Goal: Task Accomplishment & Management: Manage account settings

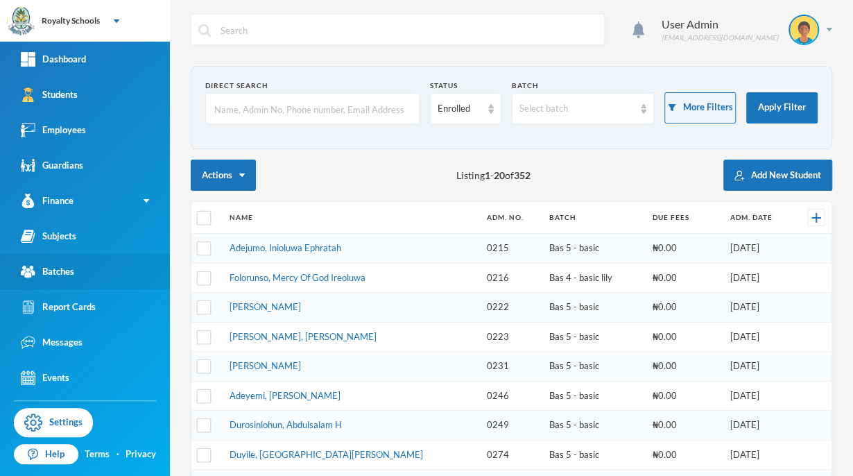
click at [110, 267] on link "Batches" at bounding box center [85, 271] width 170 height 35
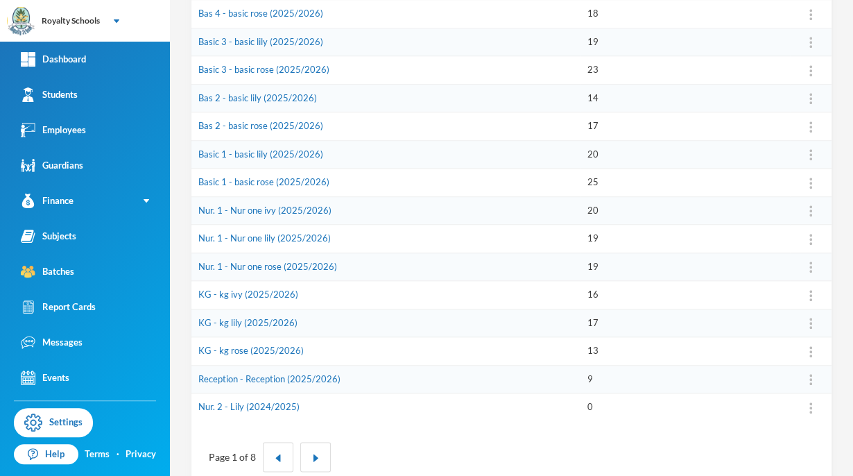
scroll to position [375, 0]
click at [774, 323] on button "Assign Employee" at bounding box center [772, 326] width 71 height 25
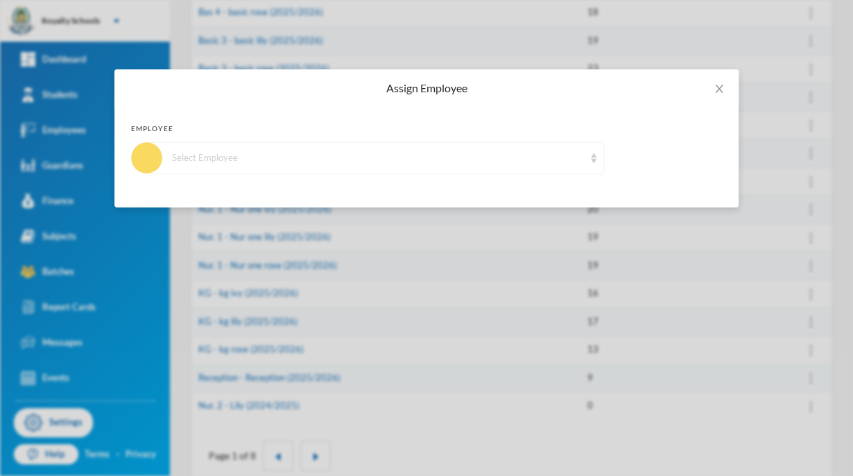
click at [375, 157] on div "Select Employee" at bounding box center [378, 158] width 412 height 14
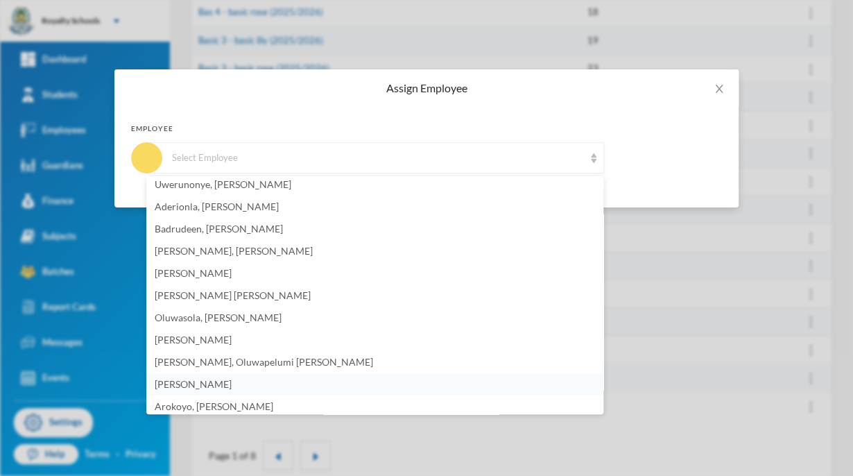
scroll to position [142, 0]
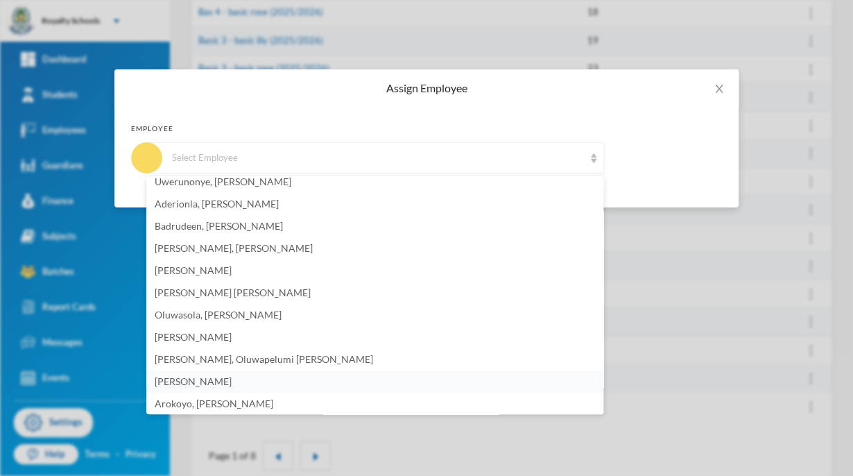
click at [232, 377] on span "[PERSON_NAME]" at bounding box center [193, 381] width 77 height 12
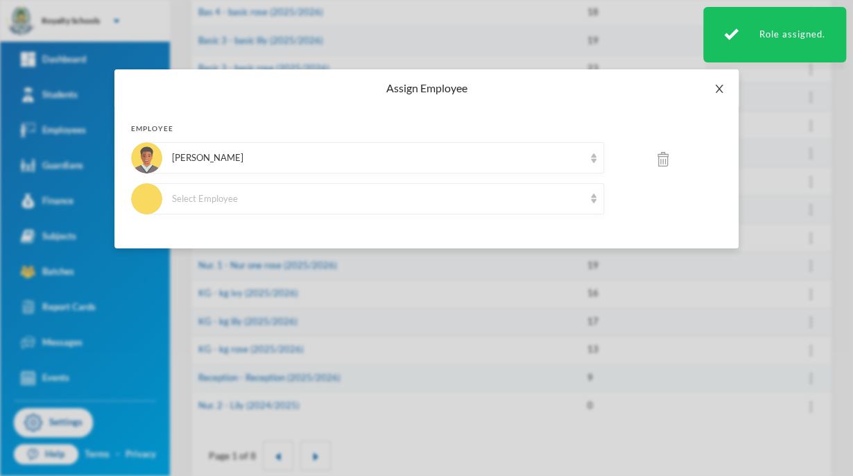
click at [722, 90] on icon "icon: close" at bounding box center [719, 88] width 11 height 11
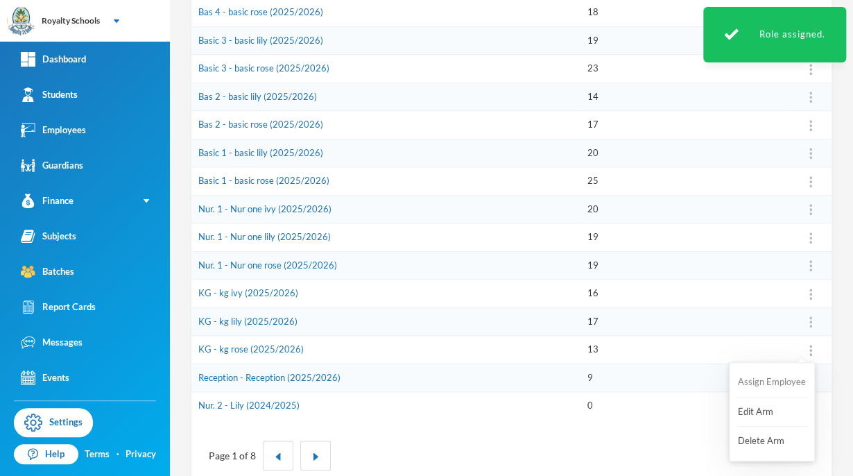
click at [766, 387] on button "Assign Employee" at bounding box center [772, 382] width 71 height 25
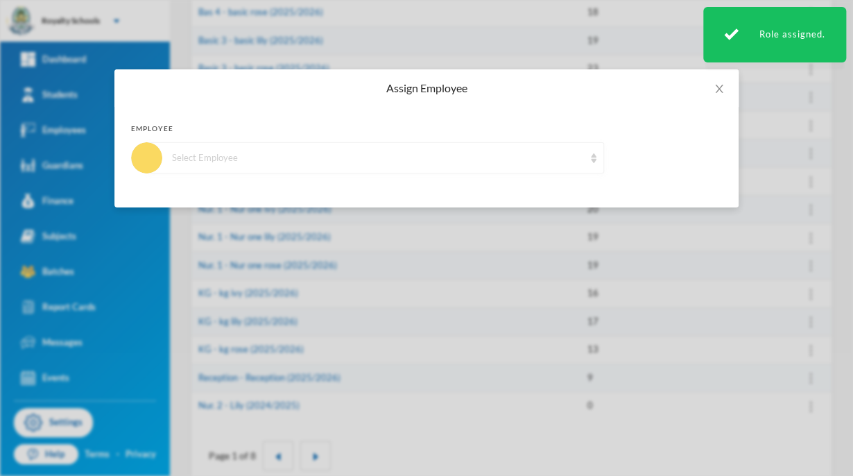
click at [369, 155] on div "Select Employee" at bounding box center [378, 158] width 412 height 14
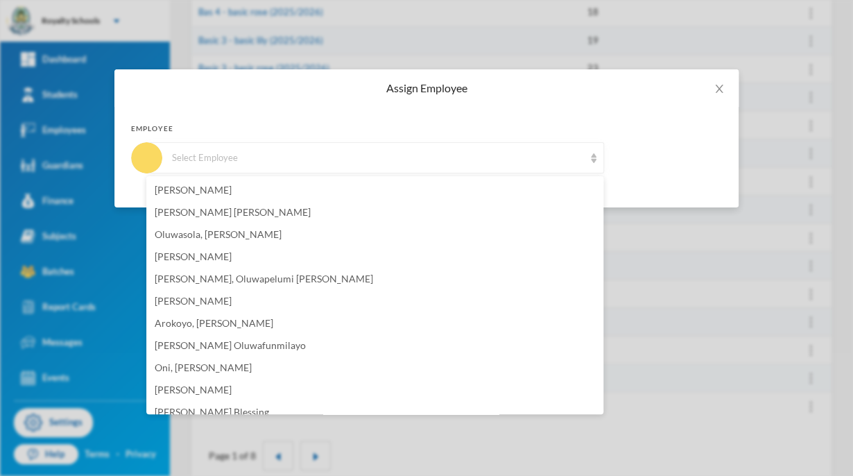
scroll to position [194, 0]
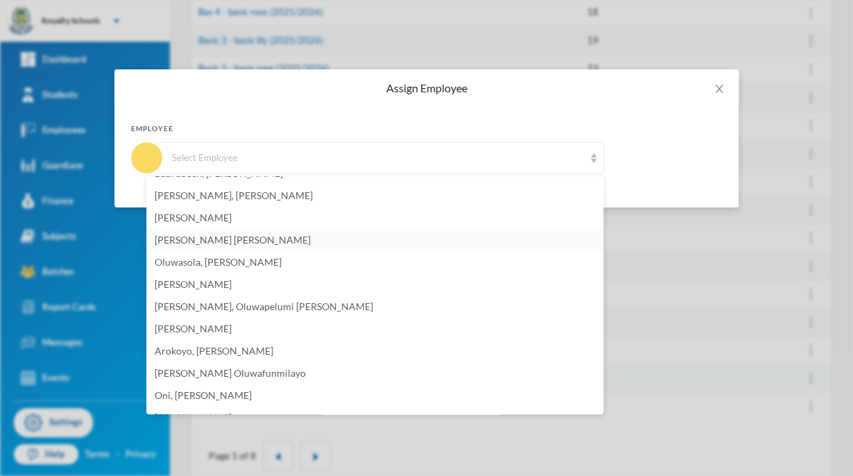
click at [238, 247] on li "[PERSON_NAME] [PERSON_NAME]" at bounding box center [374, 240] width 457 height 22
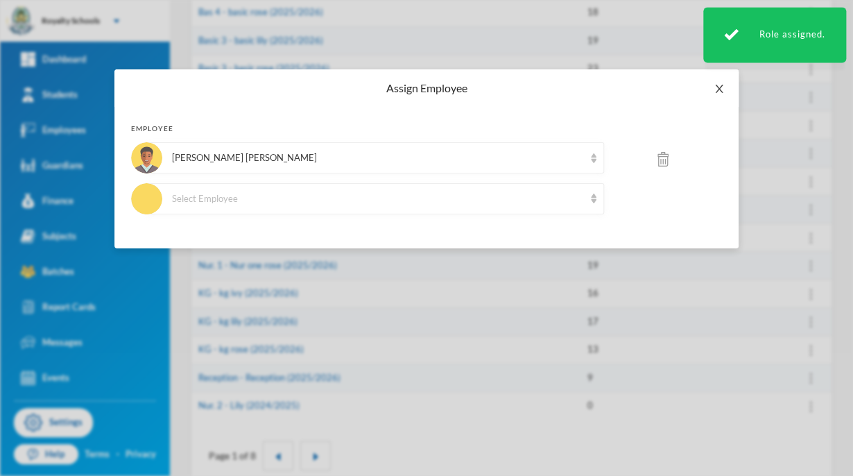
click at [717, 83] on icon "icon: close" at bounding box center [719, 88] width 11 height 11
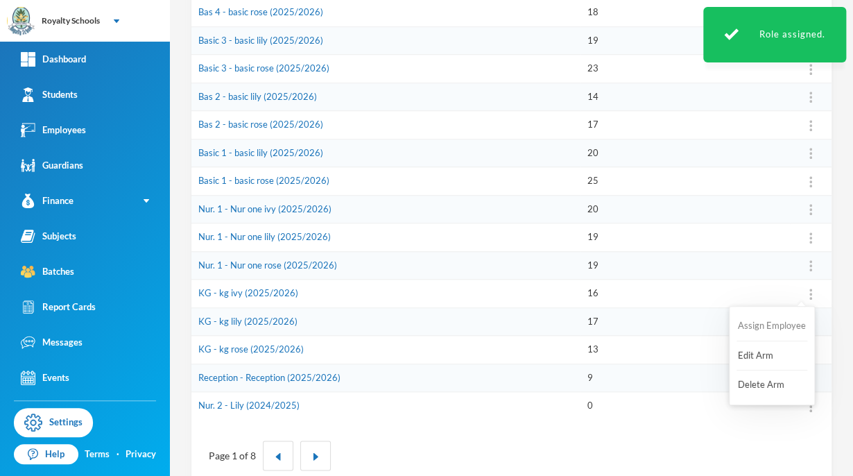
click at [776, 328] on button "Assign Employee" at bounding box center [772, 326] width 71 height 25
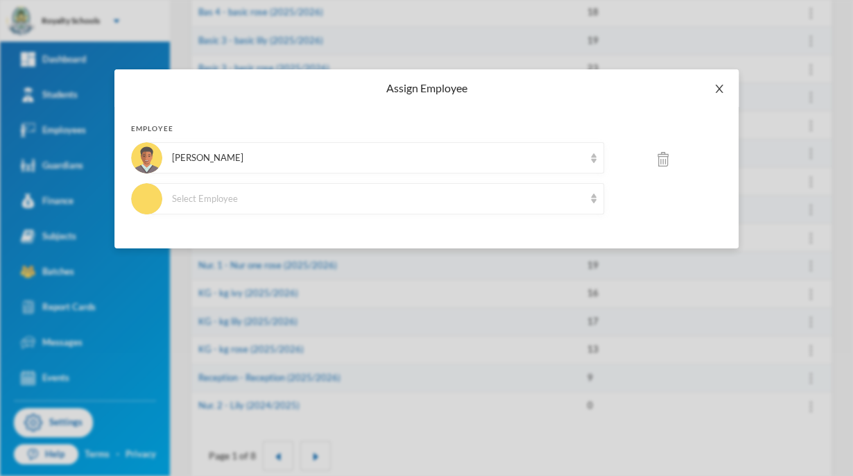
click at [719, 86] on icon "icon: close" at bounding box center [719, 88] width 11 height 11
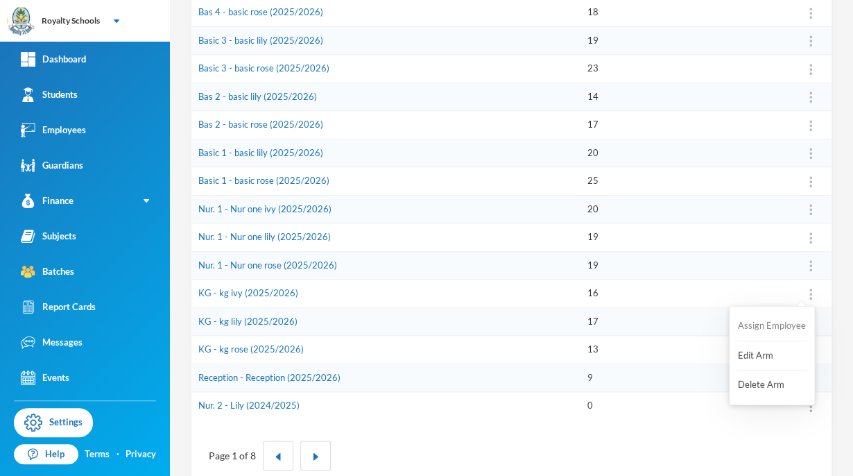
click at [779, 328] on button "Assign Employee" at bounding box center [772, 326] width 71 height 25
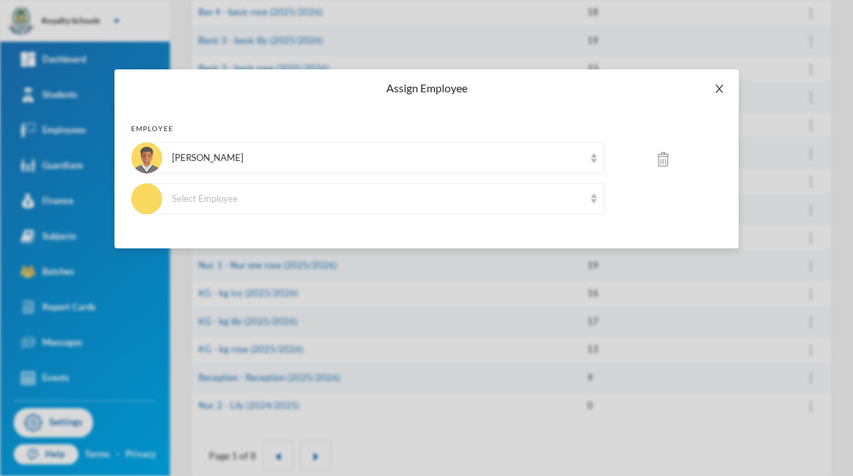
click at [717, 88] on icon "icon: close" at bounding box center [719, 88] width 11 height 11
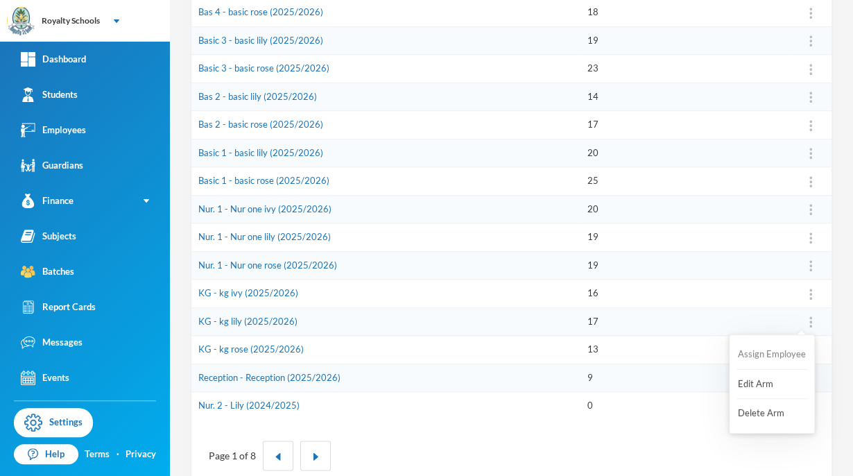
click at [778, 353] on button "Assign Employee" at bounding box center [772, 354] width 71 height 25
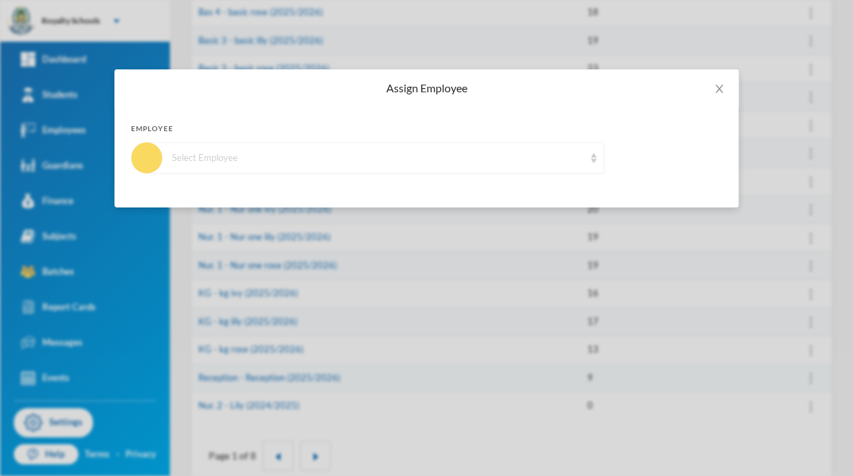
click at [415, 161] on div "Select Employee" at bounding box center [378, 158] width 412 height 14
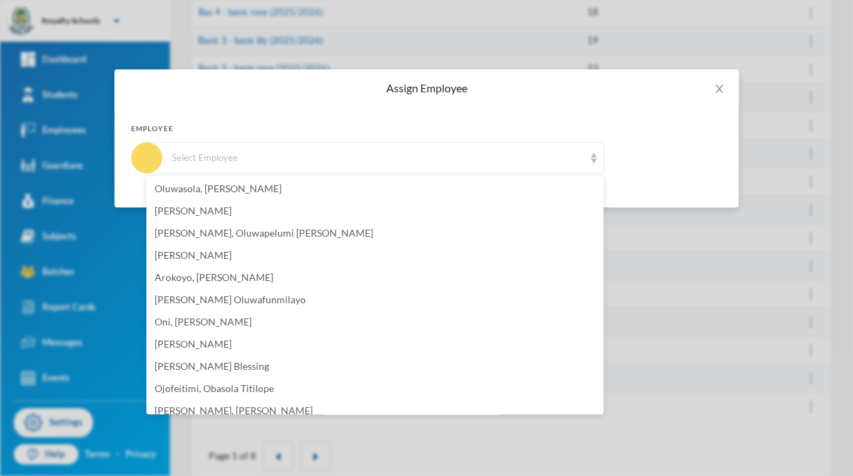
scroll to position [278, 0]
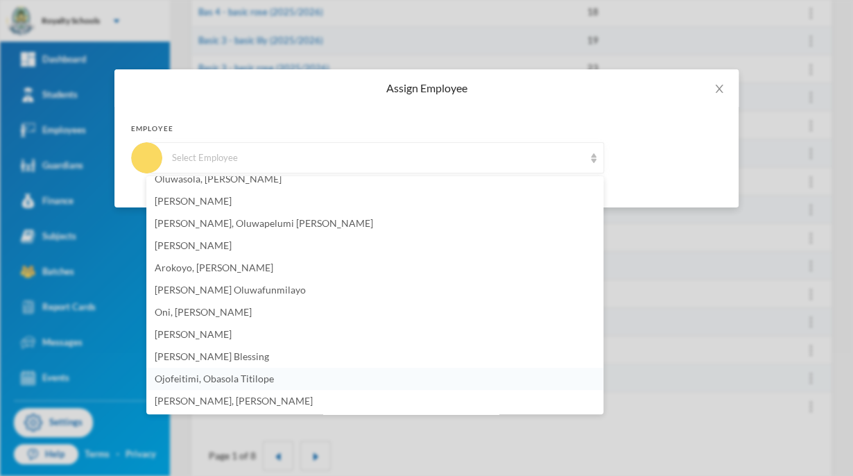
click at [262, 375] on span "Ojofeitimi, Obasola Titilope" at bounding box center [214, 379] width 119 height 12
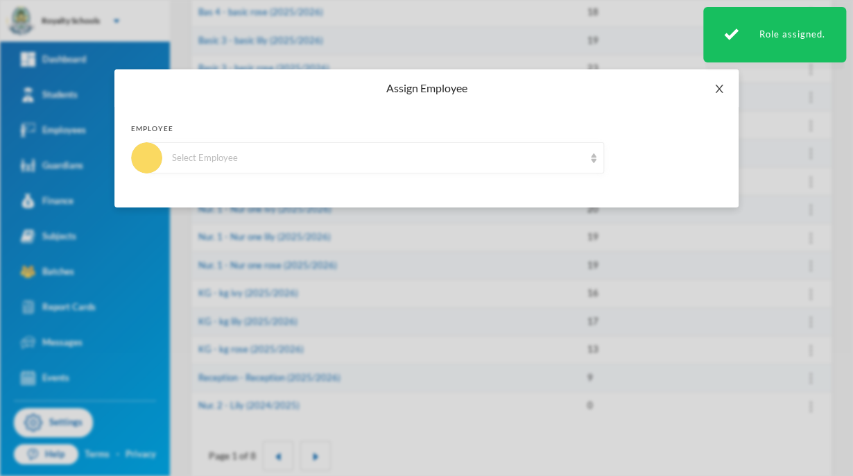
click at [719, 89] on icon "icon: close" at bounding box center [719, 89] width 8 height 8
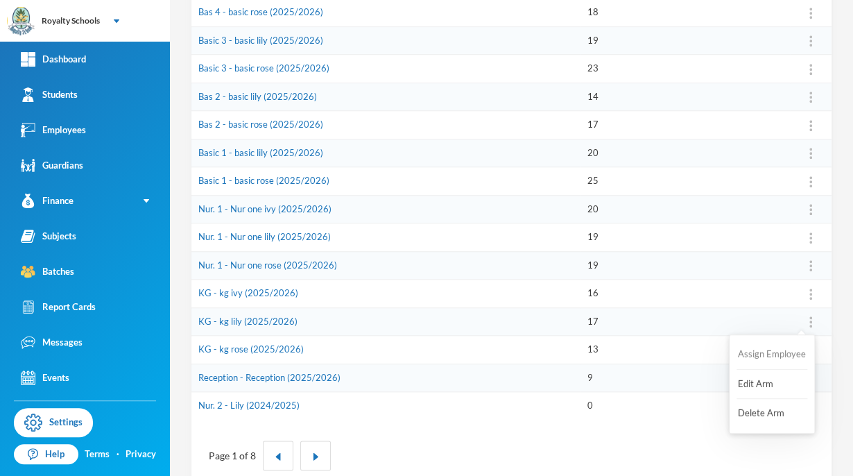
click at [781, 362] on button "Assign Employee" at bounding box center [772, 354] width 71 height 25
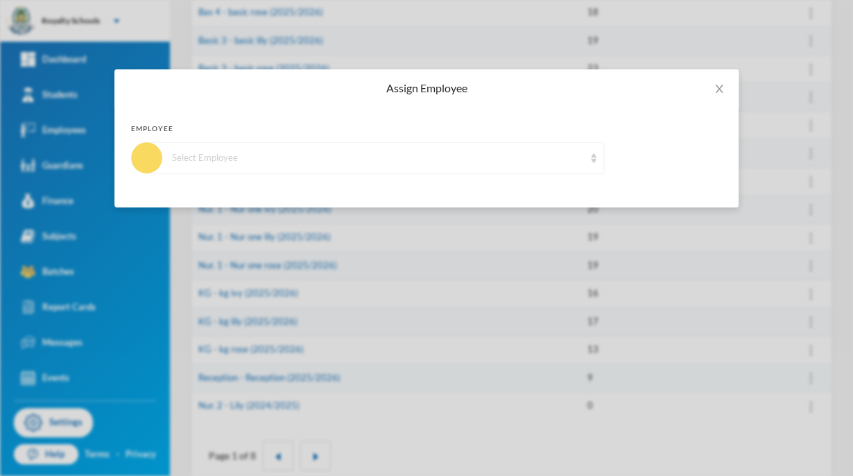
click at [564, 150] on div "Employee Select Employee" at bounding box center [426, 148] width 591 height 50
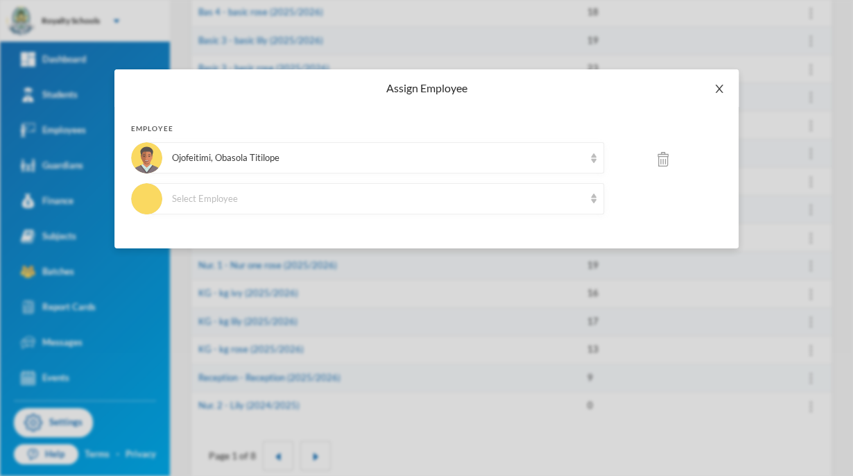
click at [719, 85] on icon "icon: close" at bounding box center [719, 88] width 11 height 11
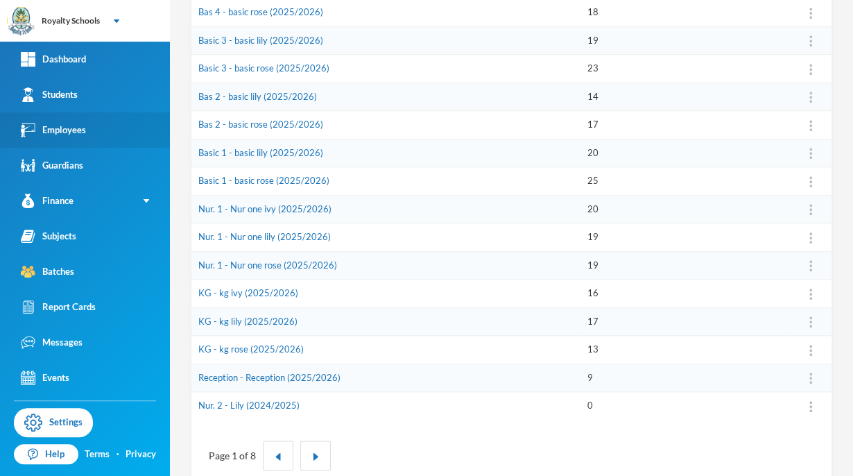
click at [91, 138] on link "Employees" at bounding box center [85, 129] width 170 height 35
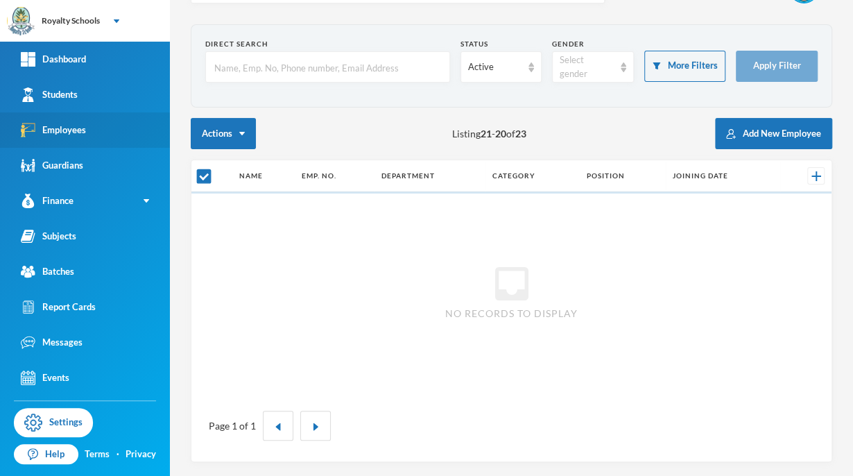
scroll to position [41, 0]
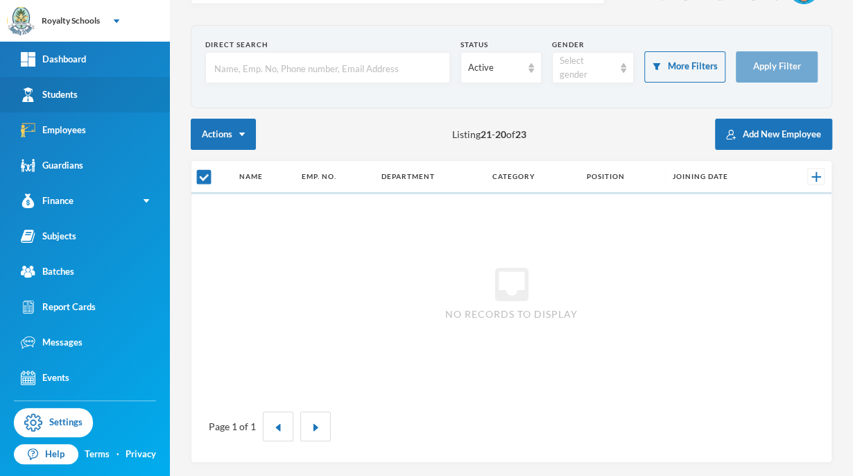
checkbox input "false"
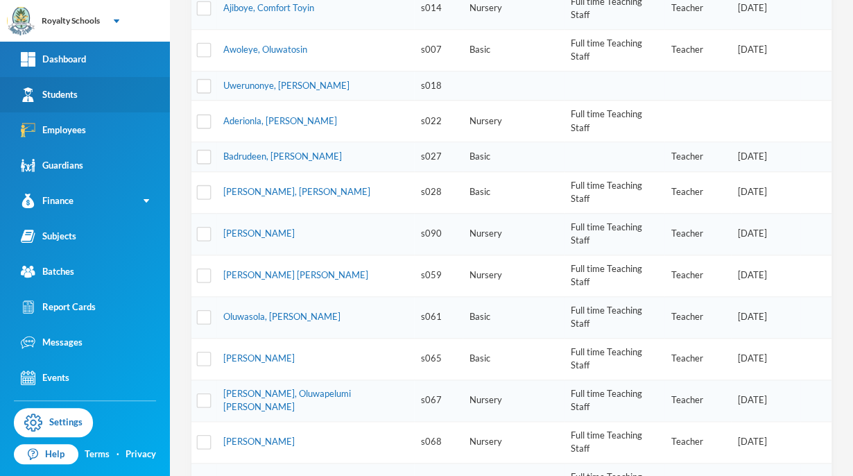
scroll to position [423, 0]
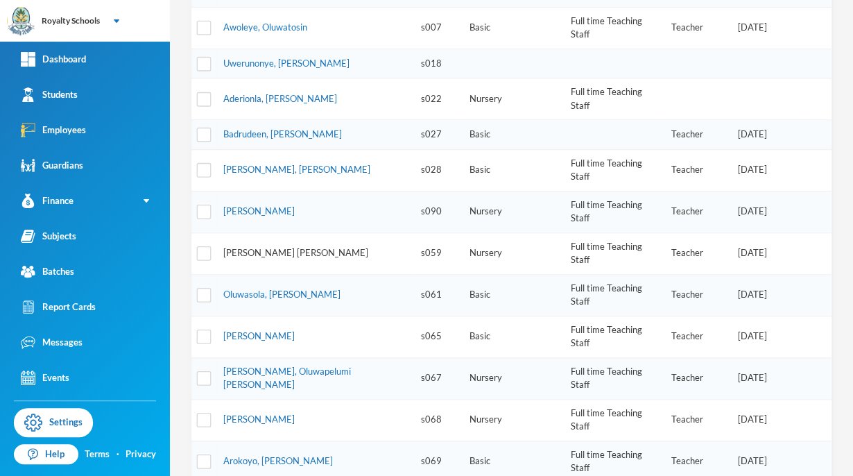
click at [313, 247] on link "[PERSON_NAME] [PERSON_NAME]" at bounding box center [295, 252] width 145 height 11
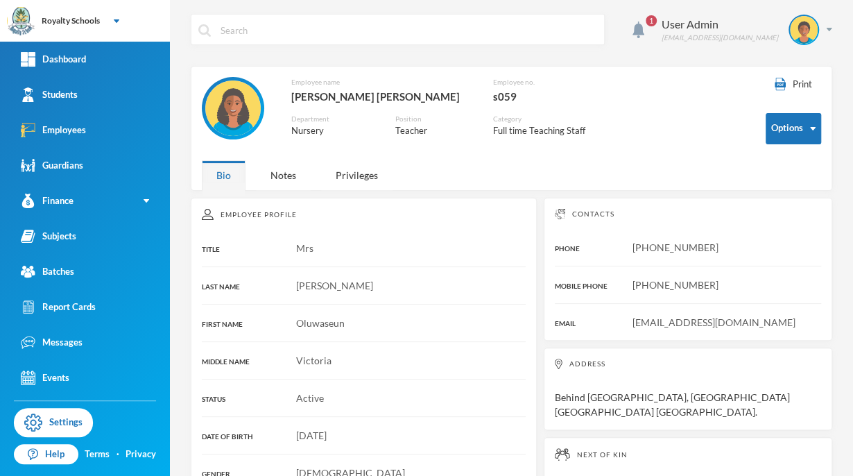
click at [363, 175] on div "Privileges" at bounding box center [356, 175] width 71 height 30
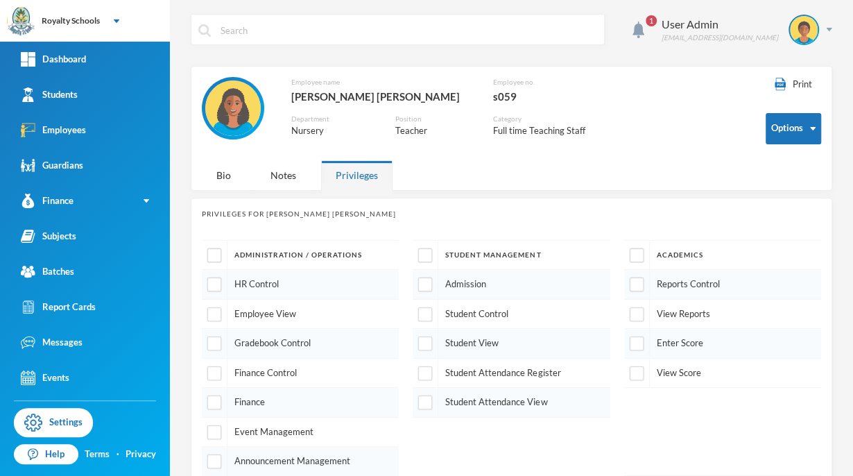
scroll to position [189, 0]
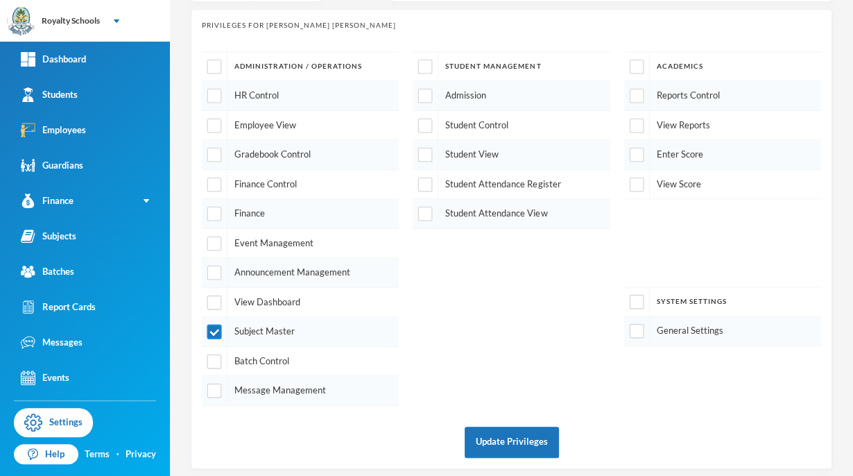
click at [218, 330] on input "checkbox" at bounding box center [214, 332] width 15 height 15
checkbox input "false"
click at [528, 442] on button "Update Privileges" at bounding box center [512, 442] width 94 height 31
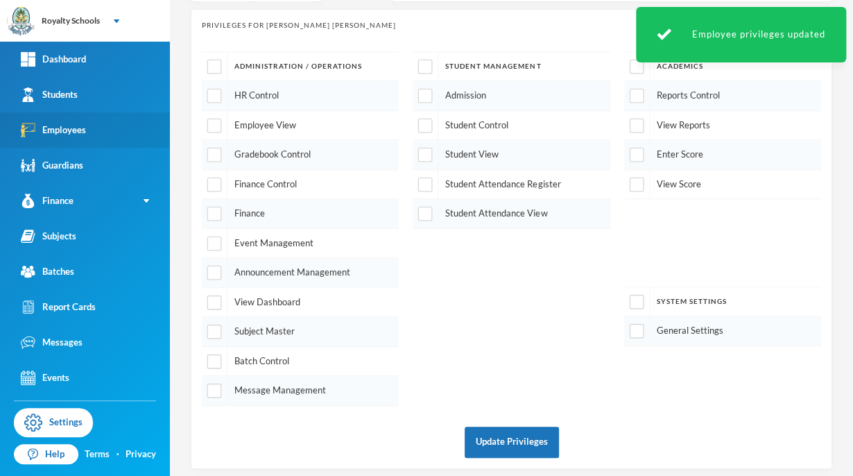
click at [110, 133] on link "Employees" at bounding box center [85, 129] width 170 height 35
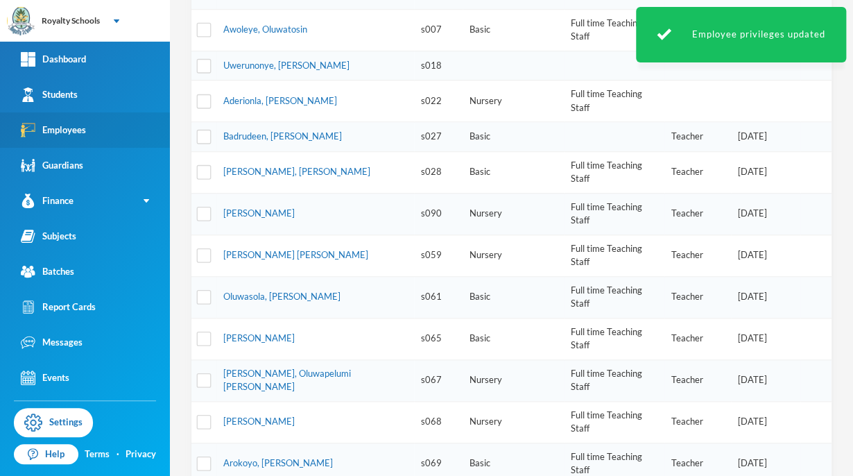
scroll to position [423, 0]
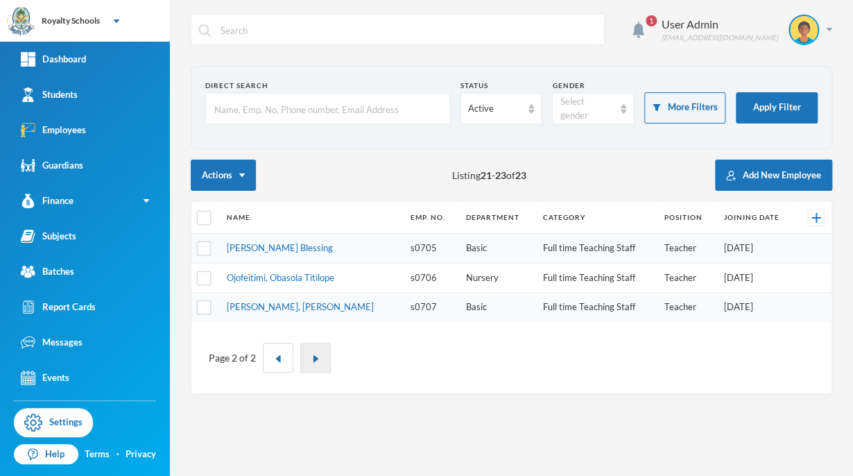
scroll to position [0, 0]
click at [829, 29] on img at bounding box center [829, 29] width 6 height 3
click at [792, 105] on button "Logout" at bounding box center [794, 101] width 62 height 21
